Goal: Check status: Check status

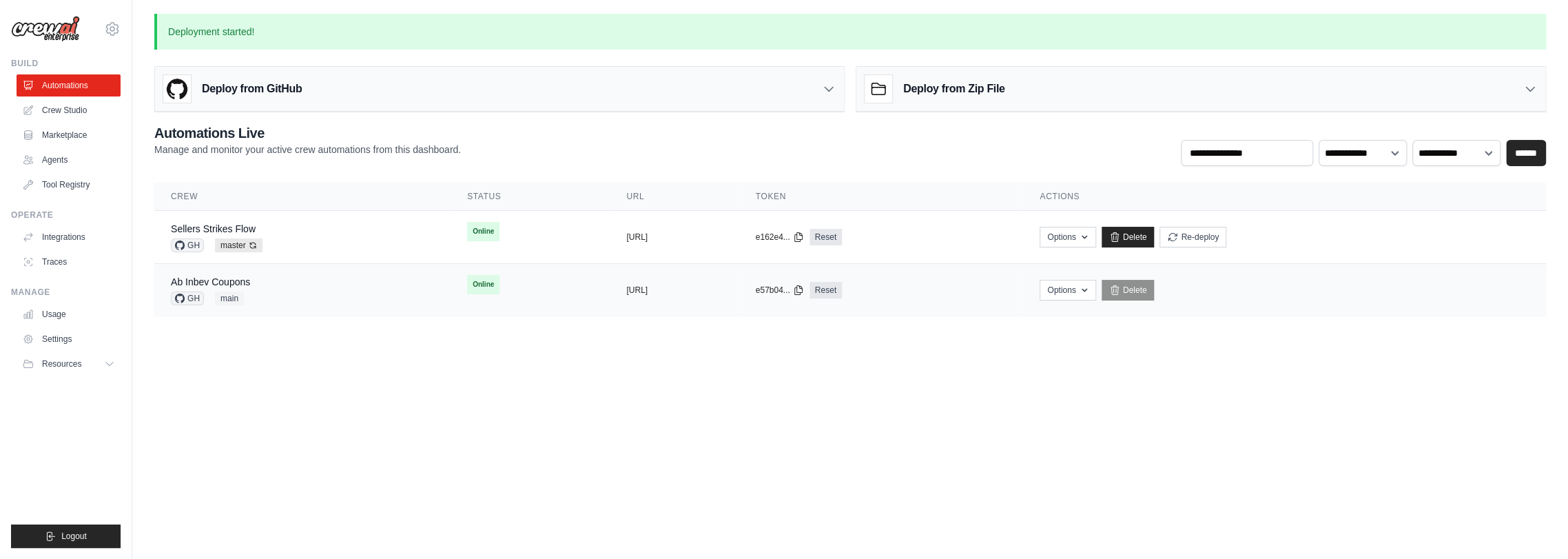
click at [285, 283] on div "Ab Inbev Coupons GH main" at bounding box center [303, 290] width 263 height 30
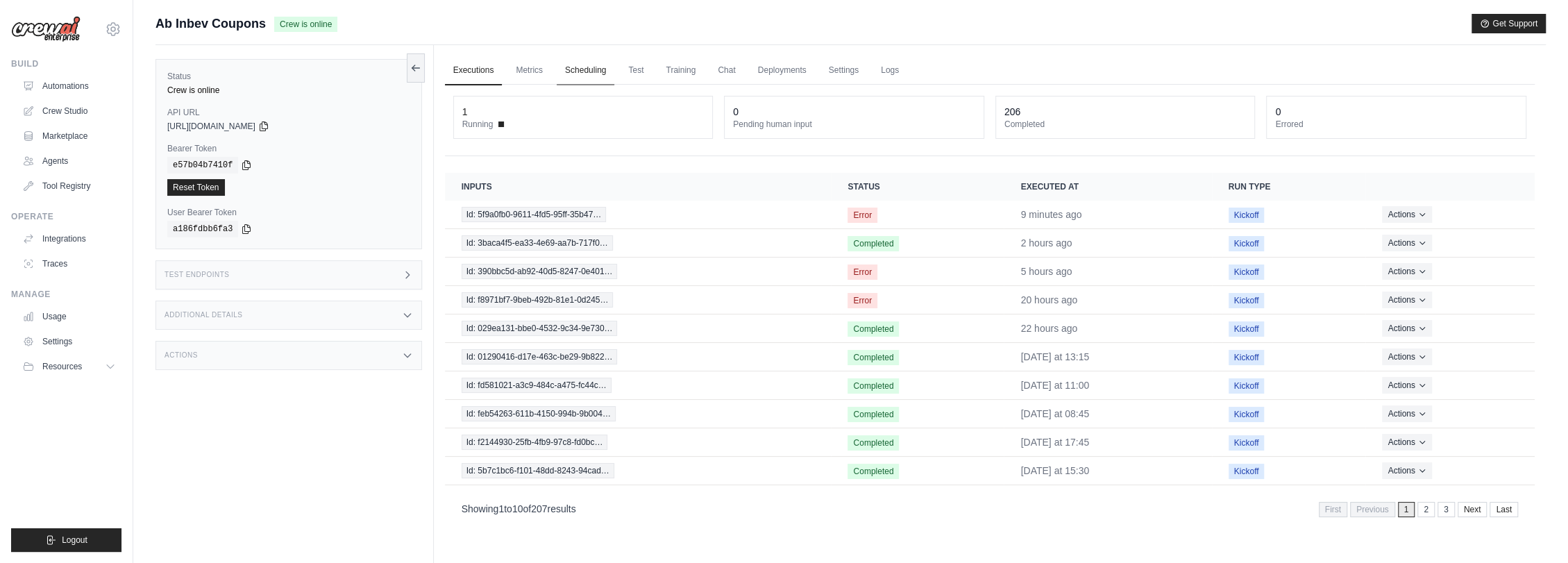
click at [575, 67] on link "Scheduling" at bounding box center [586, 70] width 58 height 30
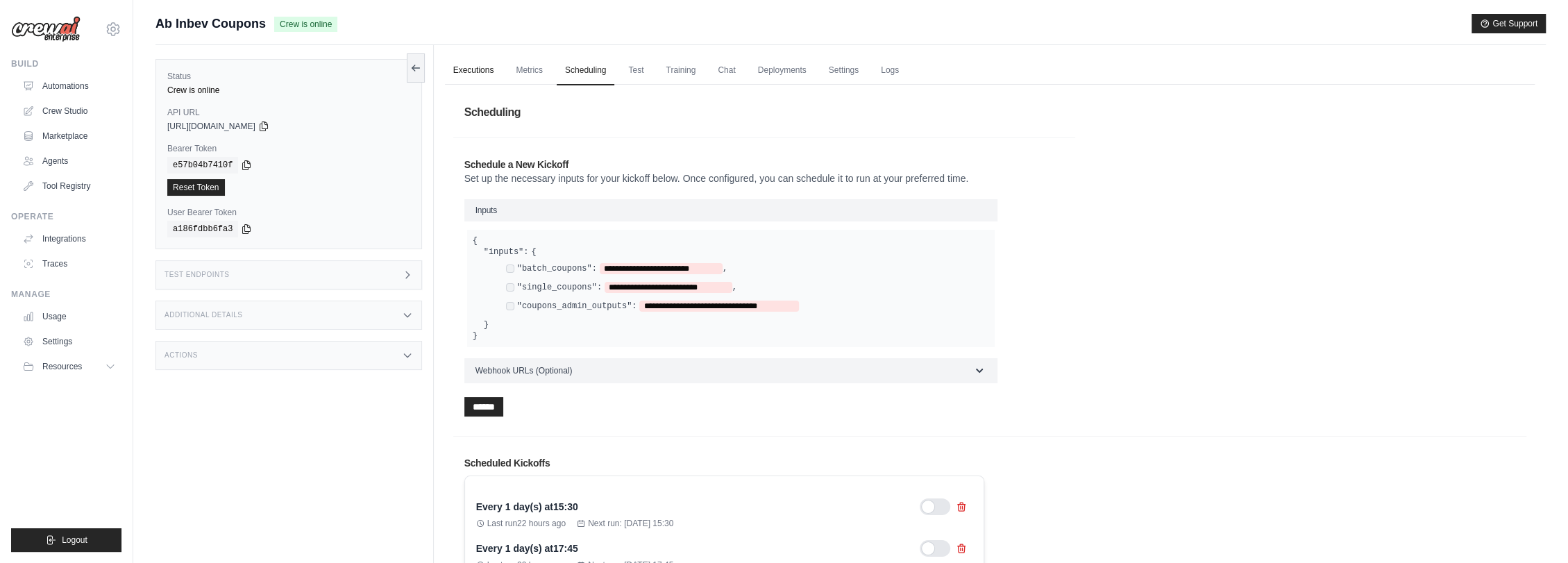
click at [487, 68] on link "Executions" at bounding box center [474, 70] width 58 height 30
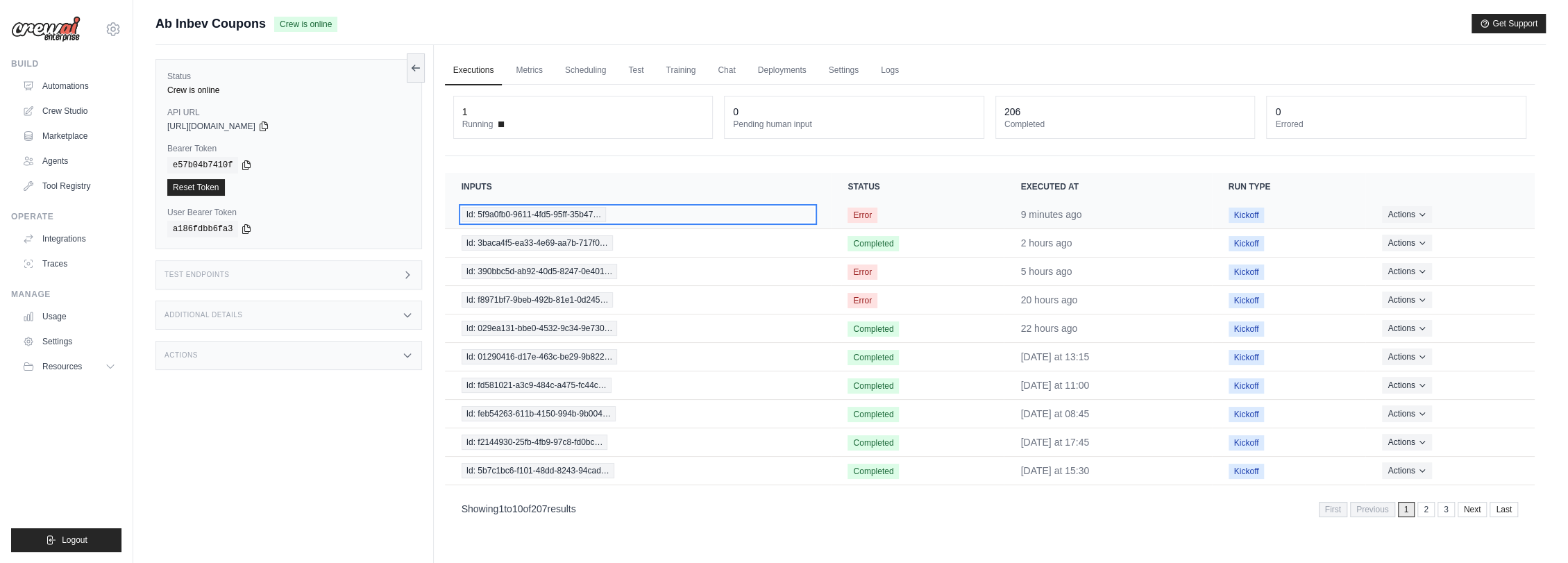
click at [555, 216] on span "Id: 5f9a0fb0-9611-4fd5-95ff-35b47…" at bounding box center [534, 214] width 145 height 15
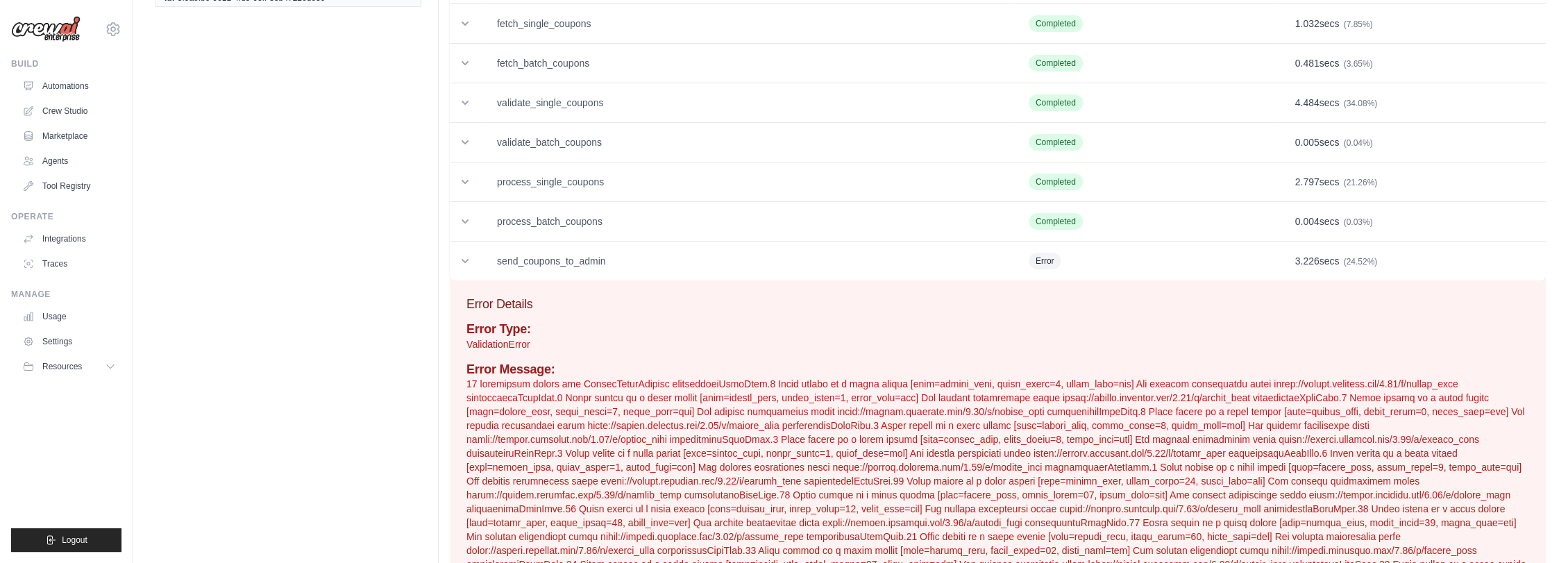
scroll to position [154, 0]
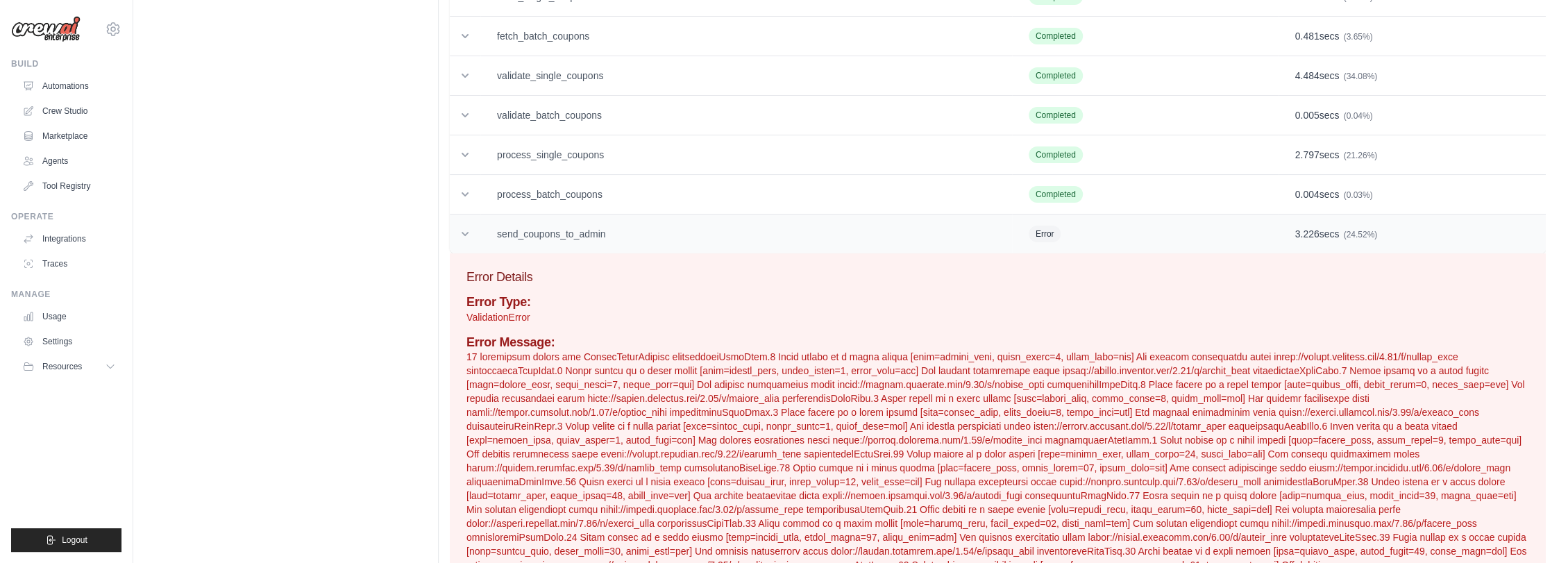
click at [627, 241] on td "send_coupons_to_admin" at bounding box center [746, 234] width 532 height 39
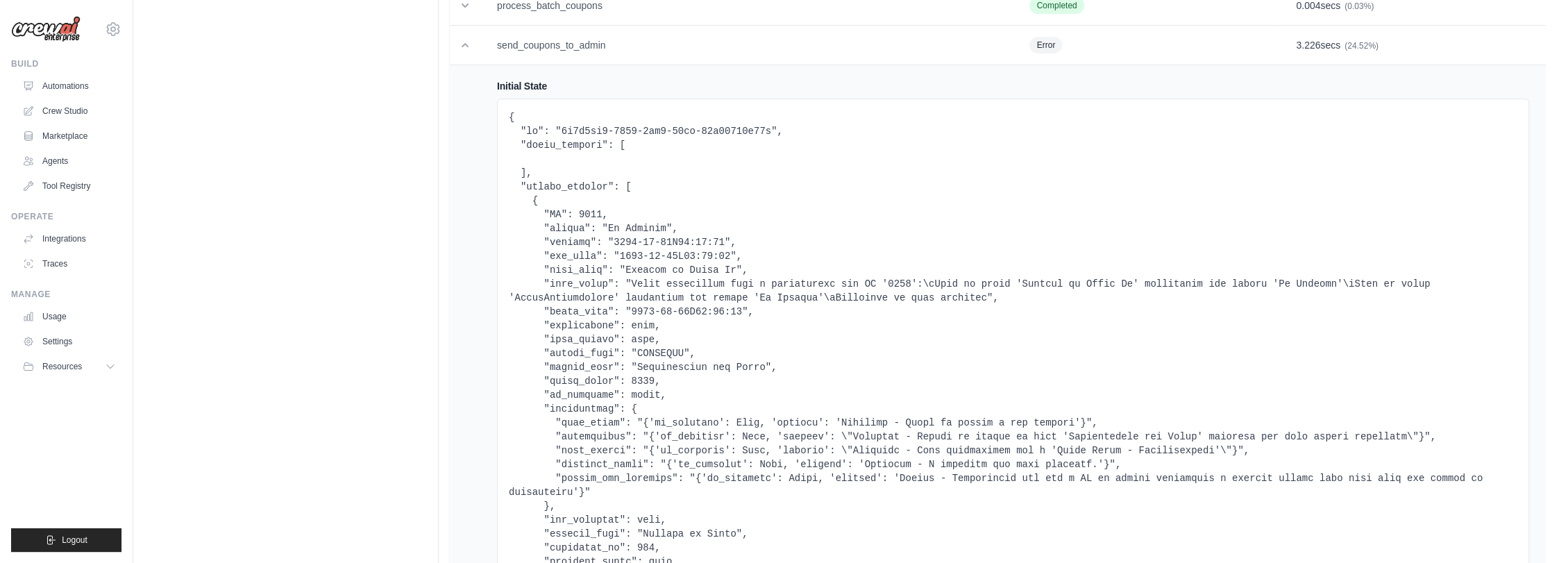
scroll to position [308, 0]
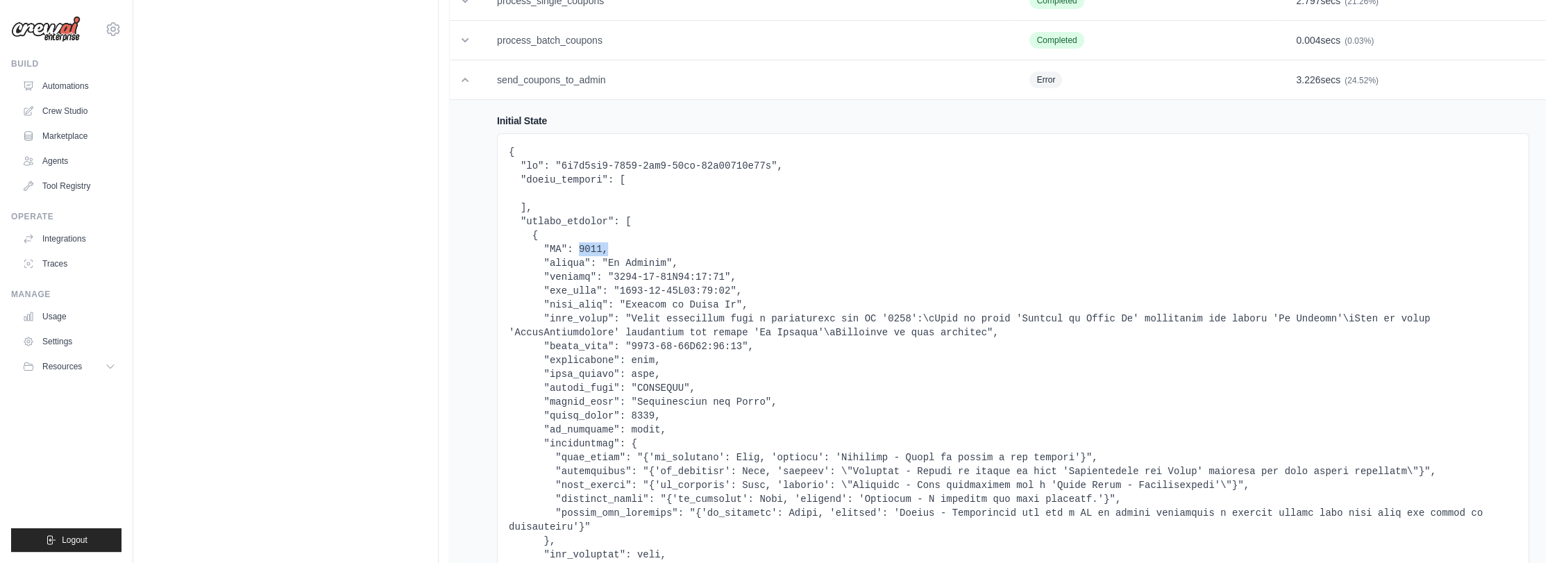
drag, startPoint x: 572, startPoint y: 248, endPoint x: 599, endPoint y: 248, distance: 27.0
click at [599, 248] on pre at bounding box center [1013, 437] width 1009 height 583
click at [727, 251] on pre at bounding box center [1013, 437] width 1009 height 583
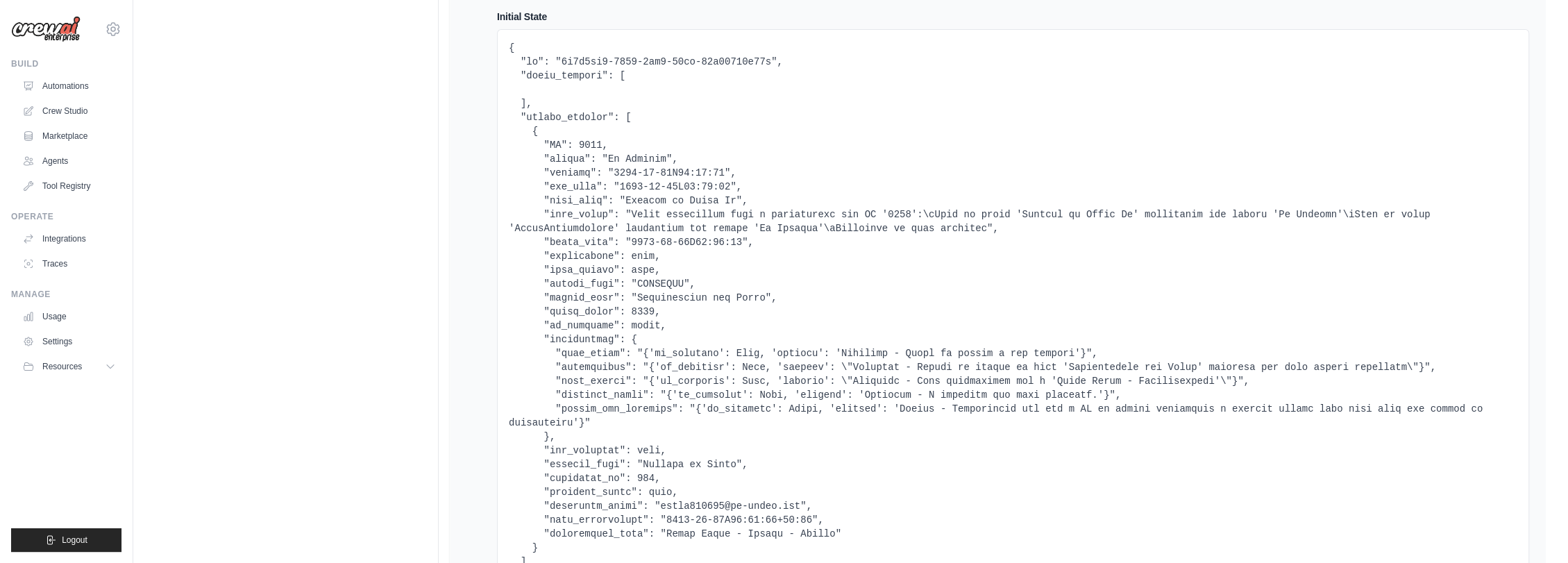
scroll to position [385, 0]
